Goal: Go to known website: Go to known website

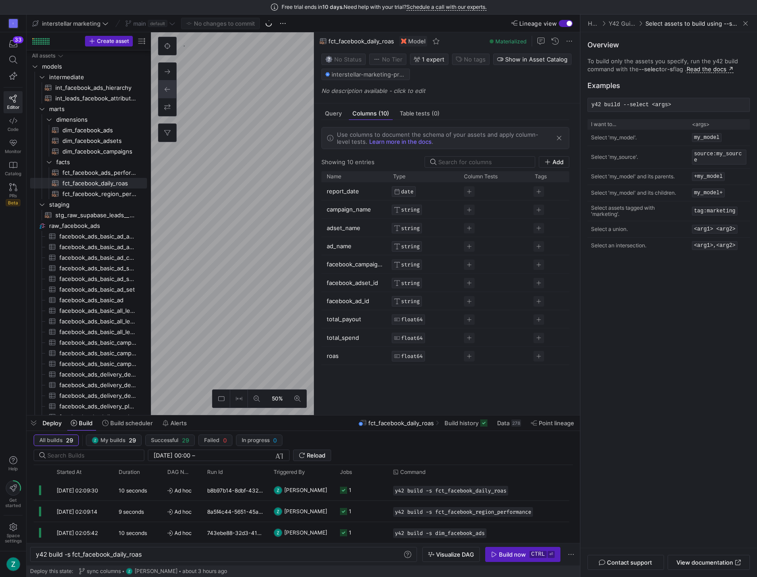
scroll to position [32, 0]
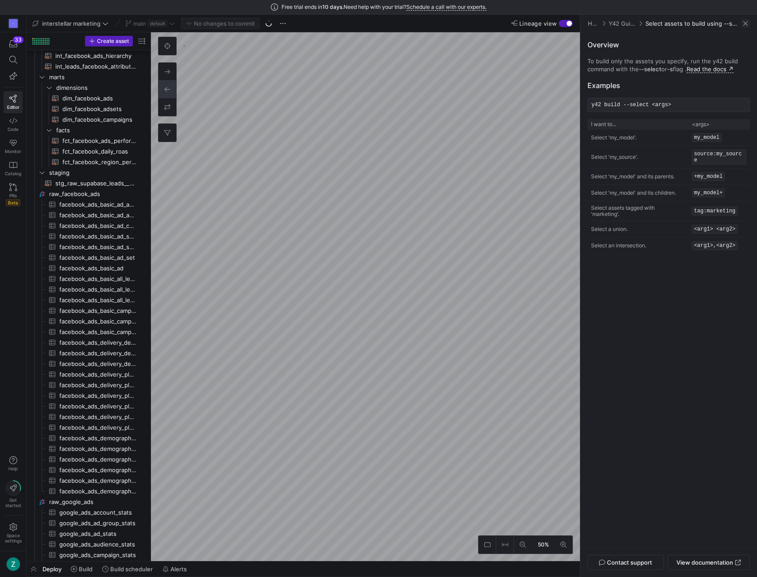
click at [745, 23] on span at bounding box center [745, 23] width 9 height 9
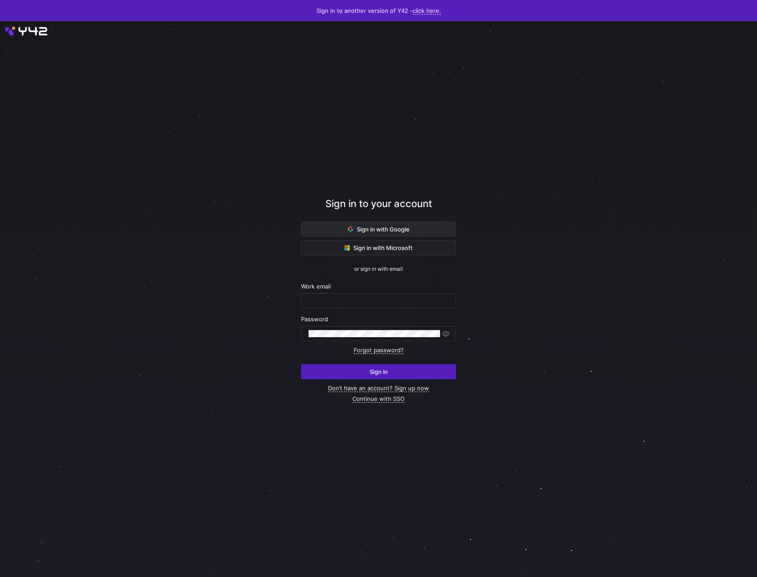
click at [395, 228] on span "Sign in with Google" at bounding box center [379, 229] width 62 height 7
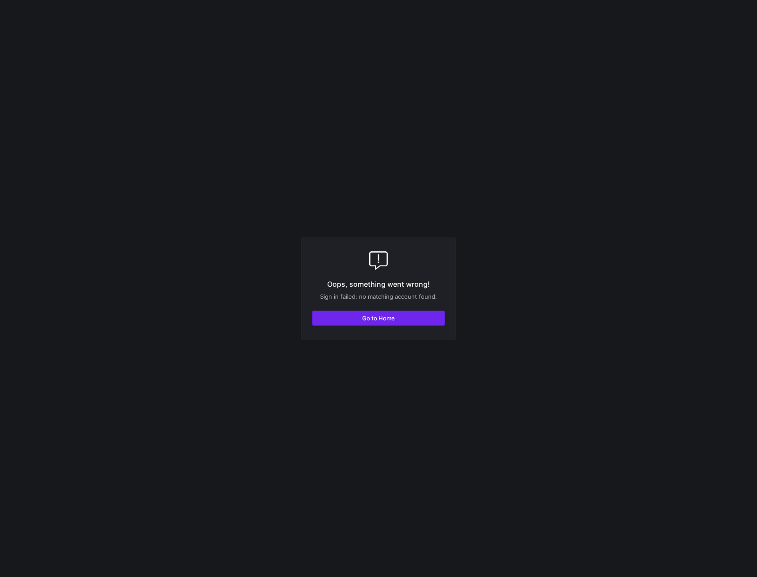
click at [345, 314] on span "button" at bounding box center [379, 318] width 132 height 14
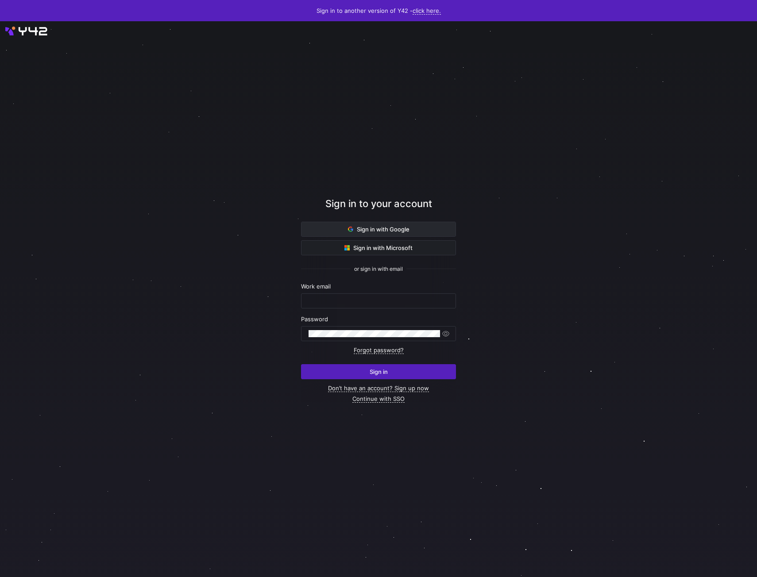
click at [360, 231] on span "Sign in with Google" at bounding box center [379, 229] width 62 height 7
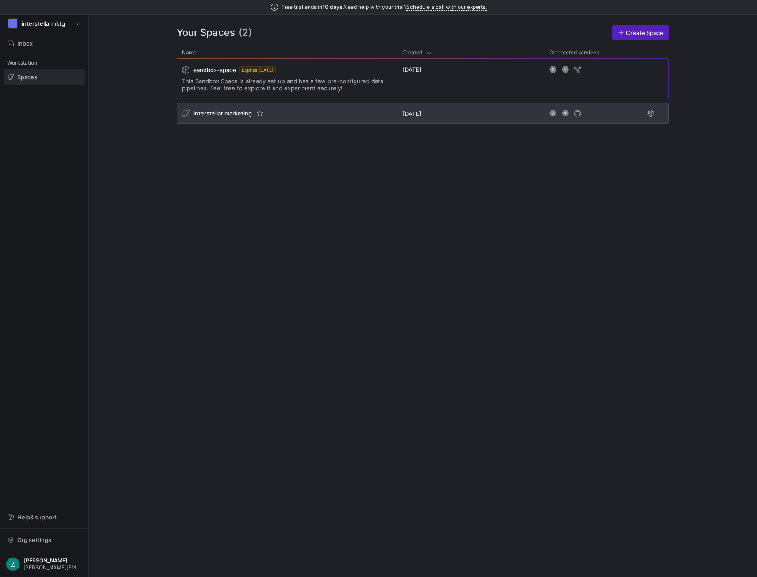
click at [356, 112] on div "interstellar marketing" at bounding box center [287, 113] width 221 height 21
